Goal: Task Accomplishment & Management: Manage account settings

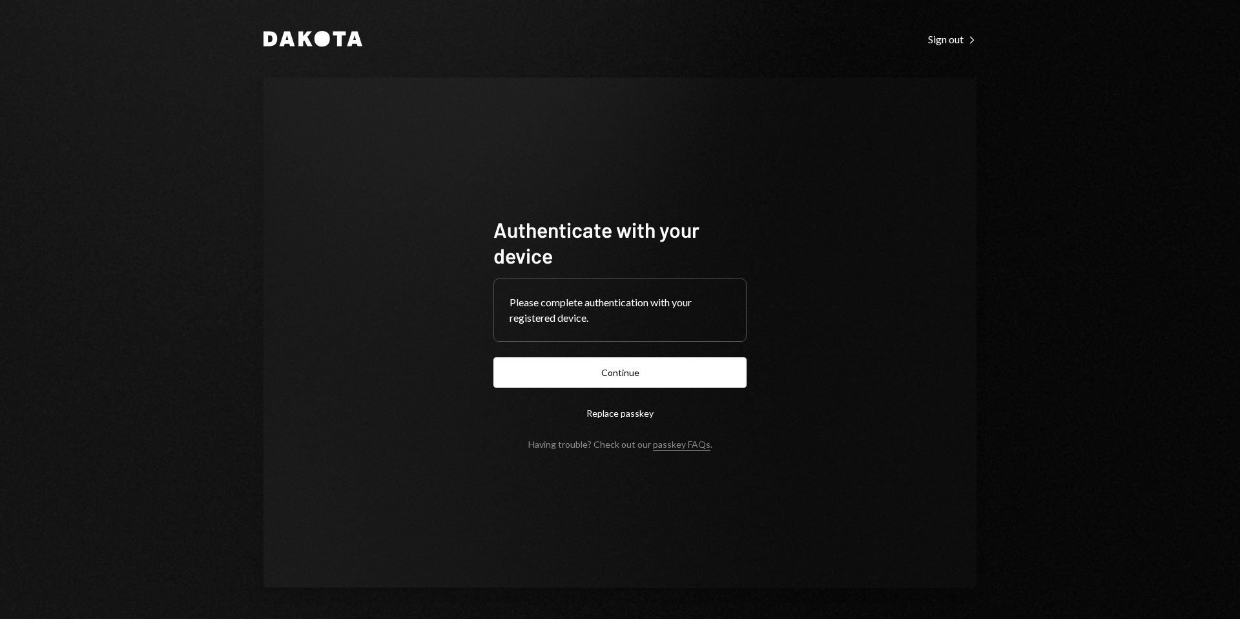
click at [627, 377] on button "Continue" at bounding box center [620, 372] width 253 height 30
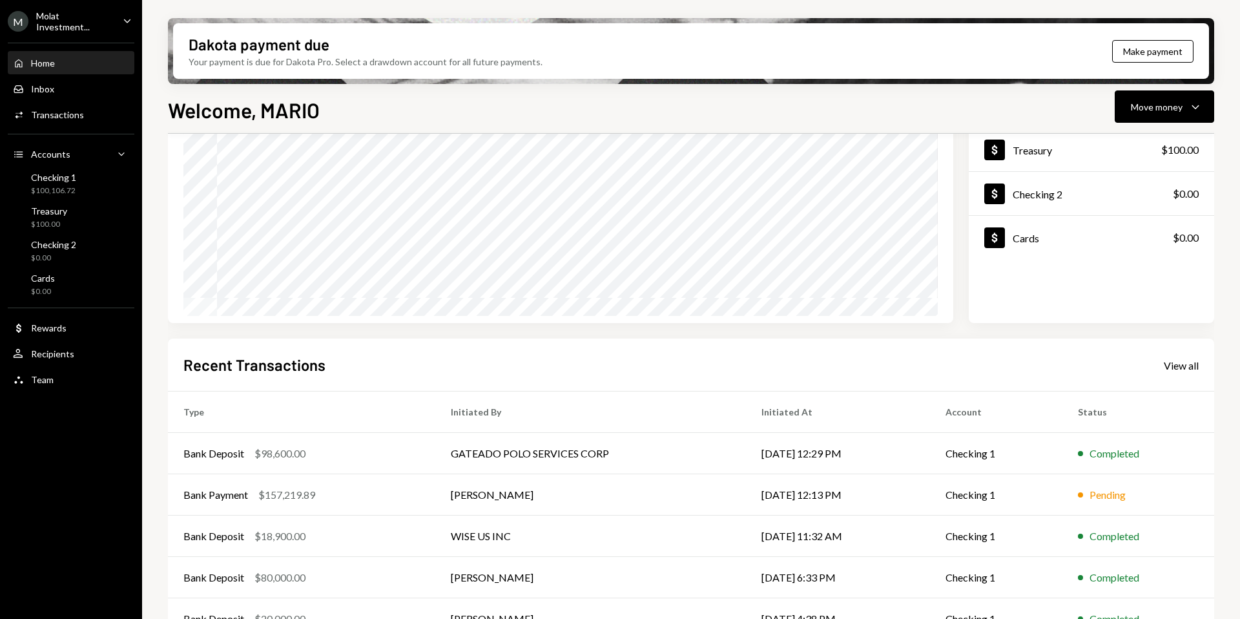
scroll to position [133, 0]
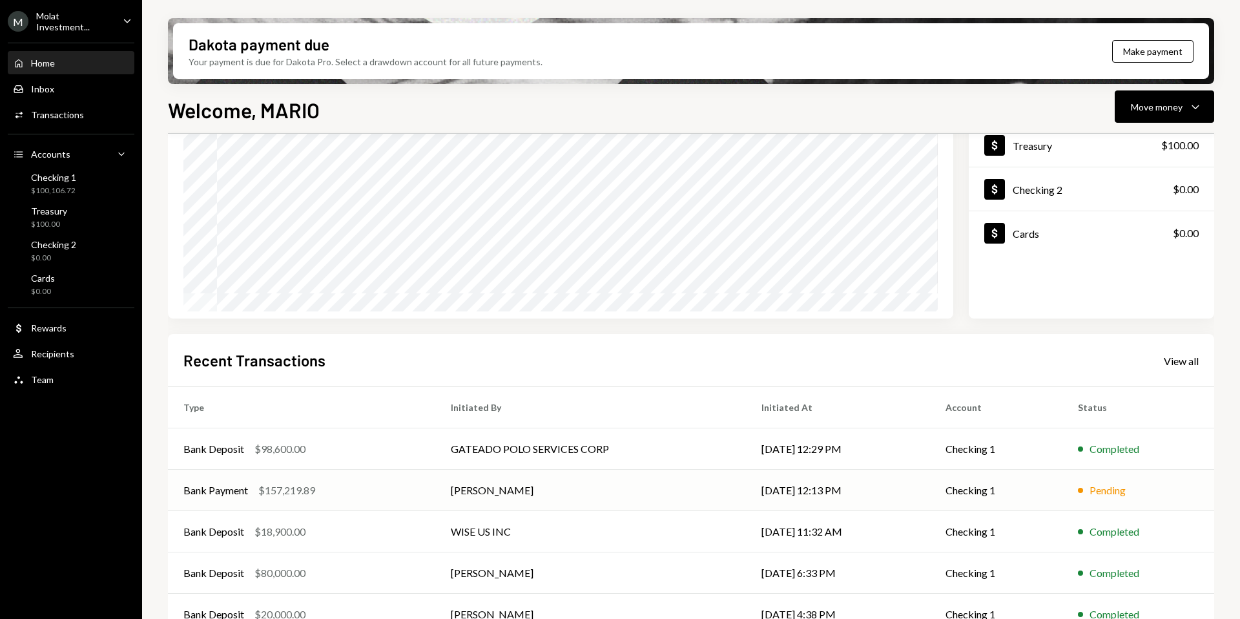
click at [454, 493] on td "[PERSON_NAME]" at bounding box center [590, 490] width 311 height 41
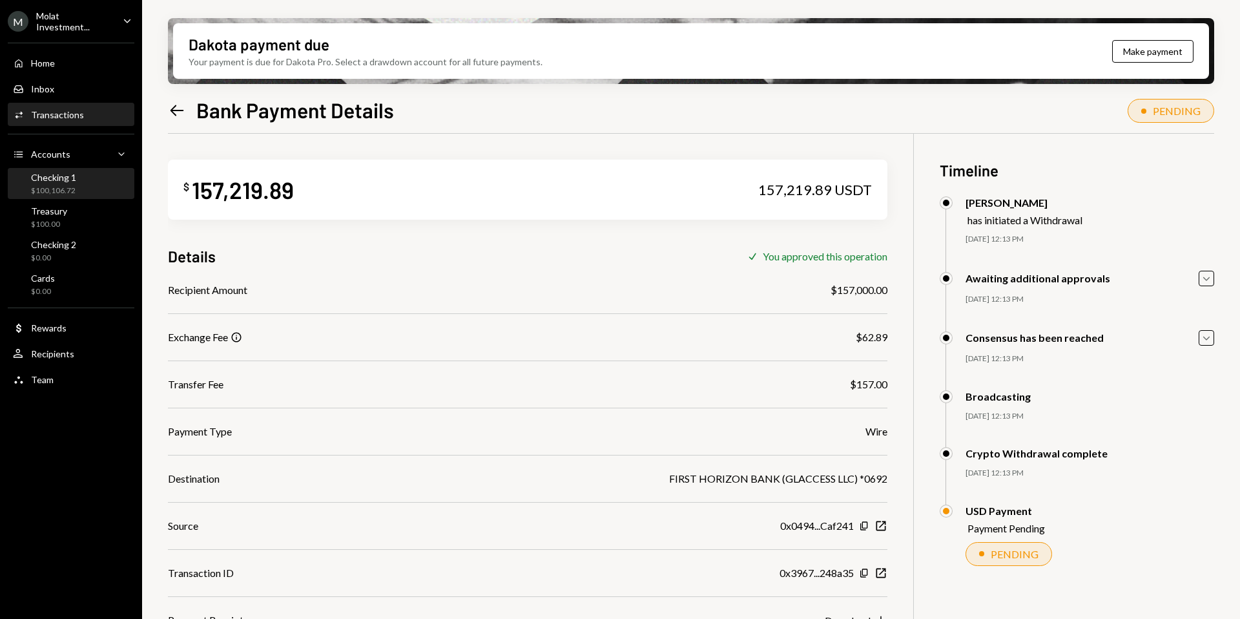
click at [59, 187] on div "$100,106.72" at bounding box center [53, 190] width 45 height 11
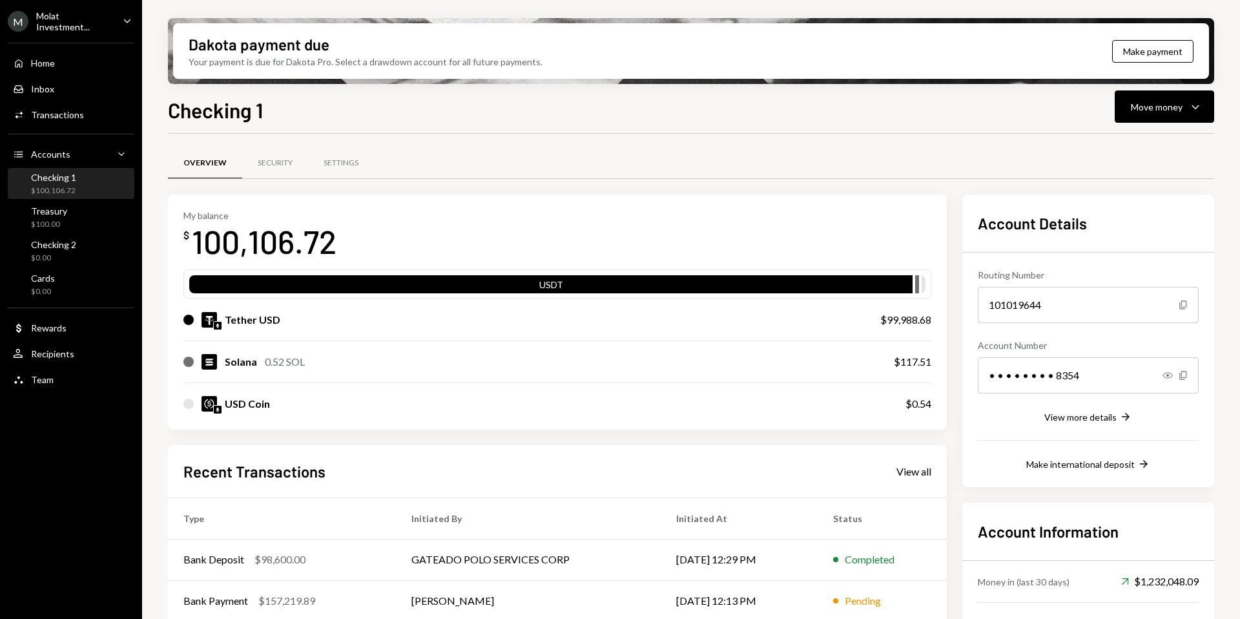
click at [76, 17] on div "Molat Investment..." at bounding box center [74, 21] width 76 height 22
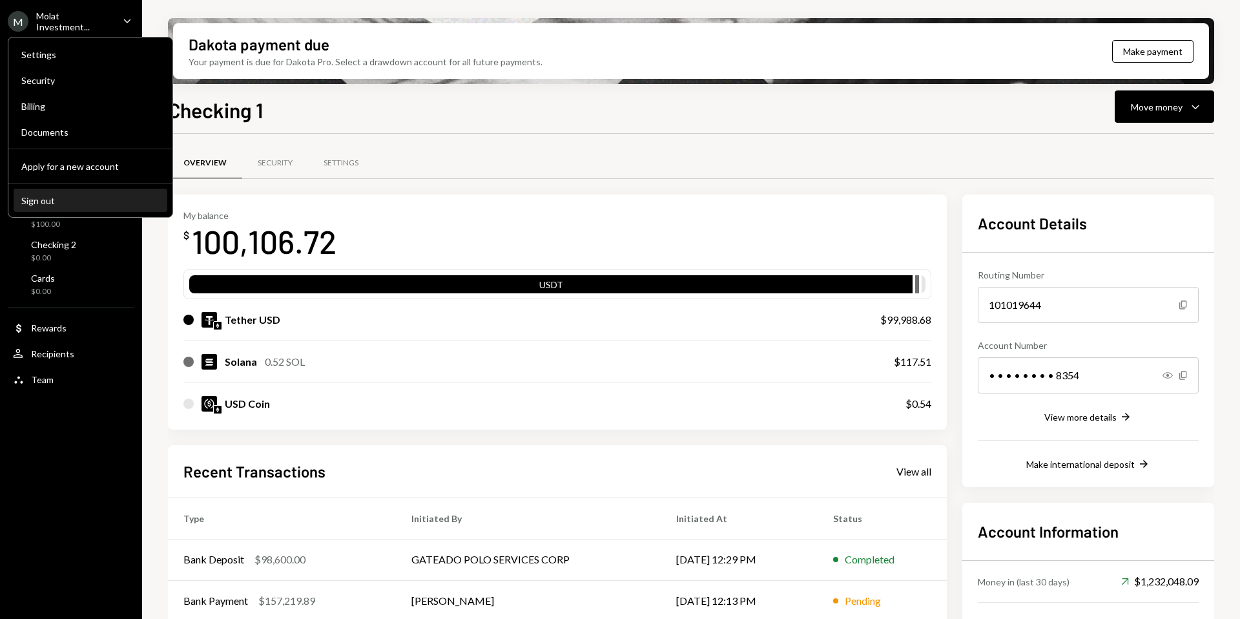
click at [82, 196] on div "Sign out" at bounding box center [90, 200] width 138 height 11
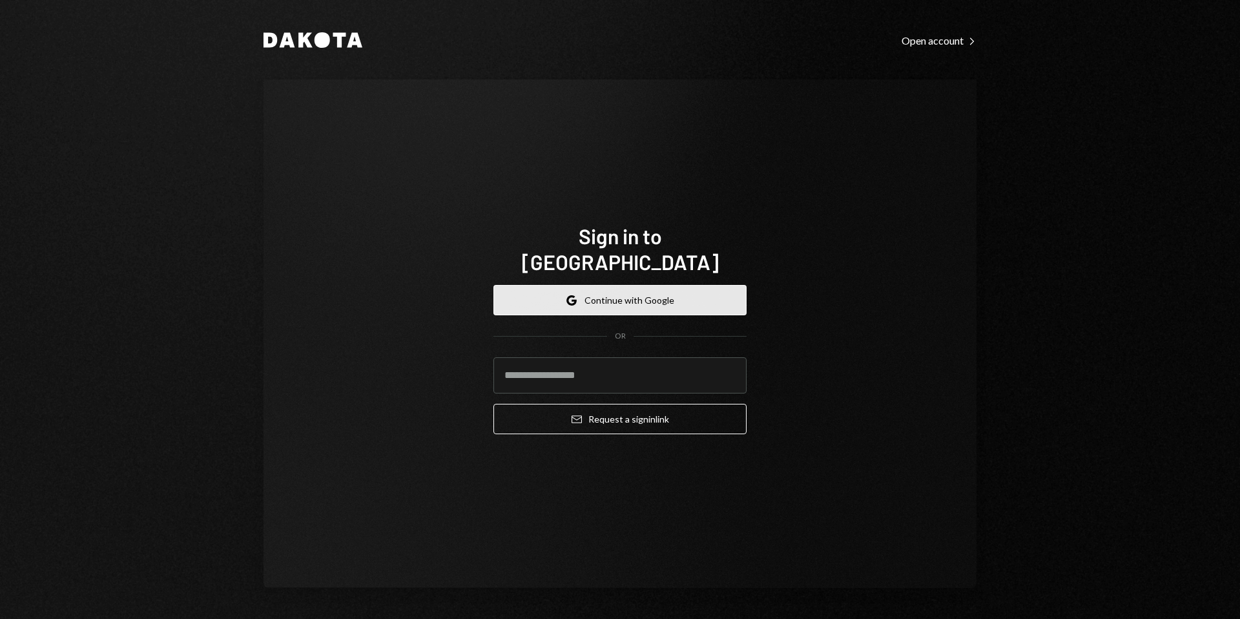
click at [609, 290] on button "Google Continue with Google" at bounding box center [620, 300] width 253 height 30
